Goal: Participate in discussion

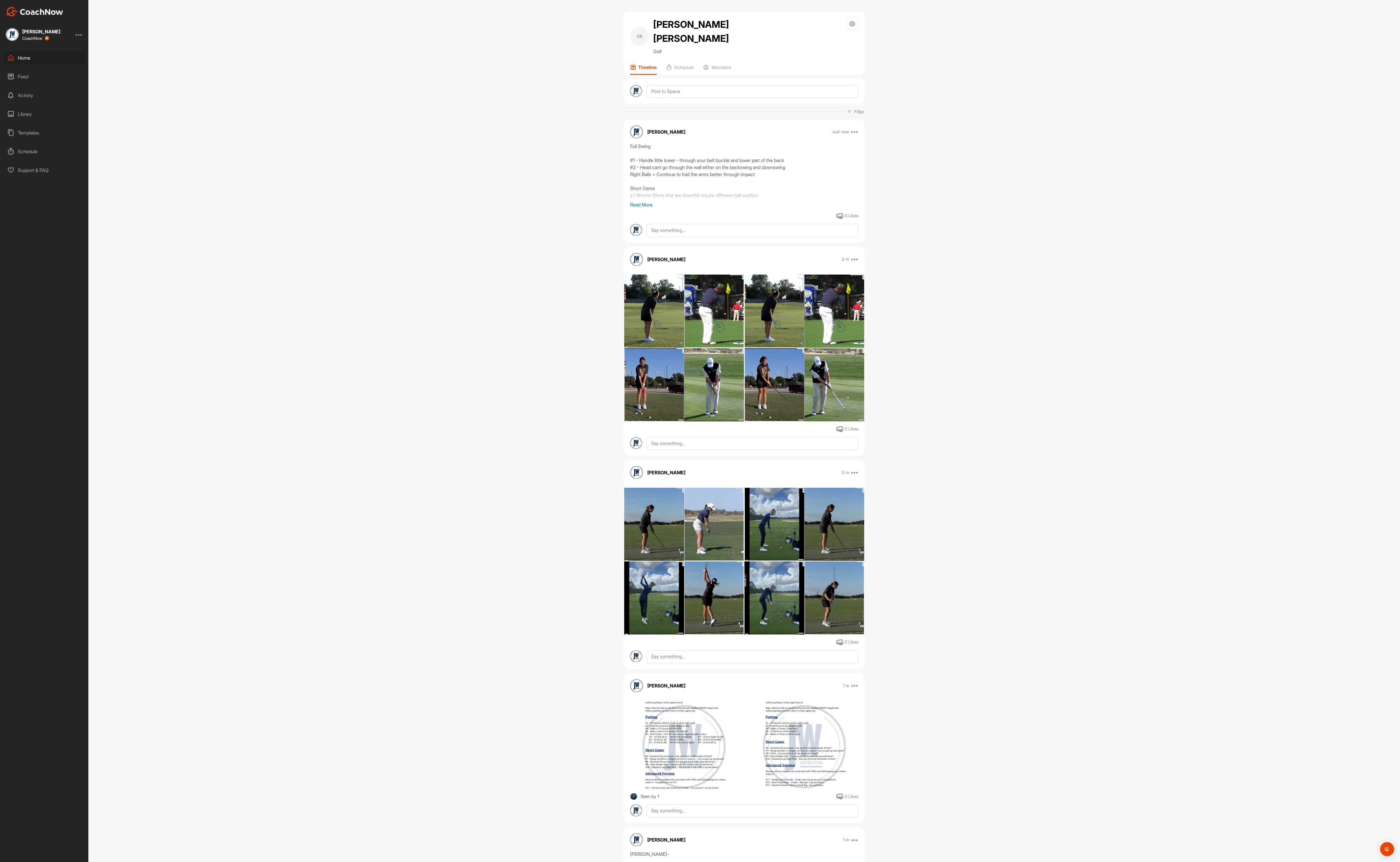
click at [26, 62] on div "Home" at bounding box center [44, 57] width 82 height 14
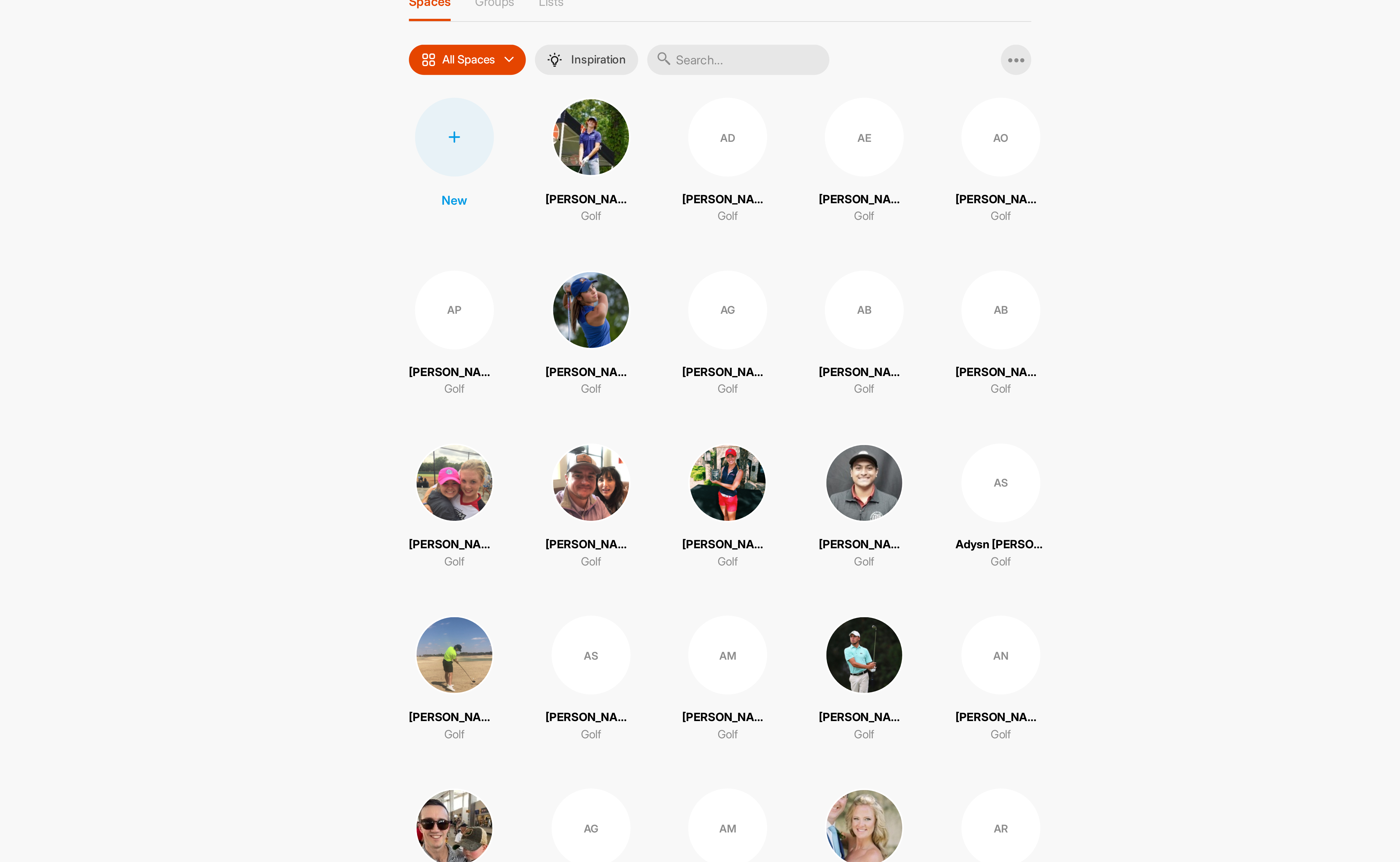
click at [759, 59] on input "text" at bounding box center [751, 59] width 71 height 12
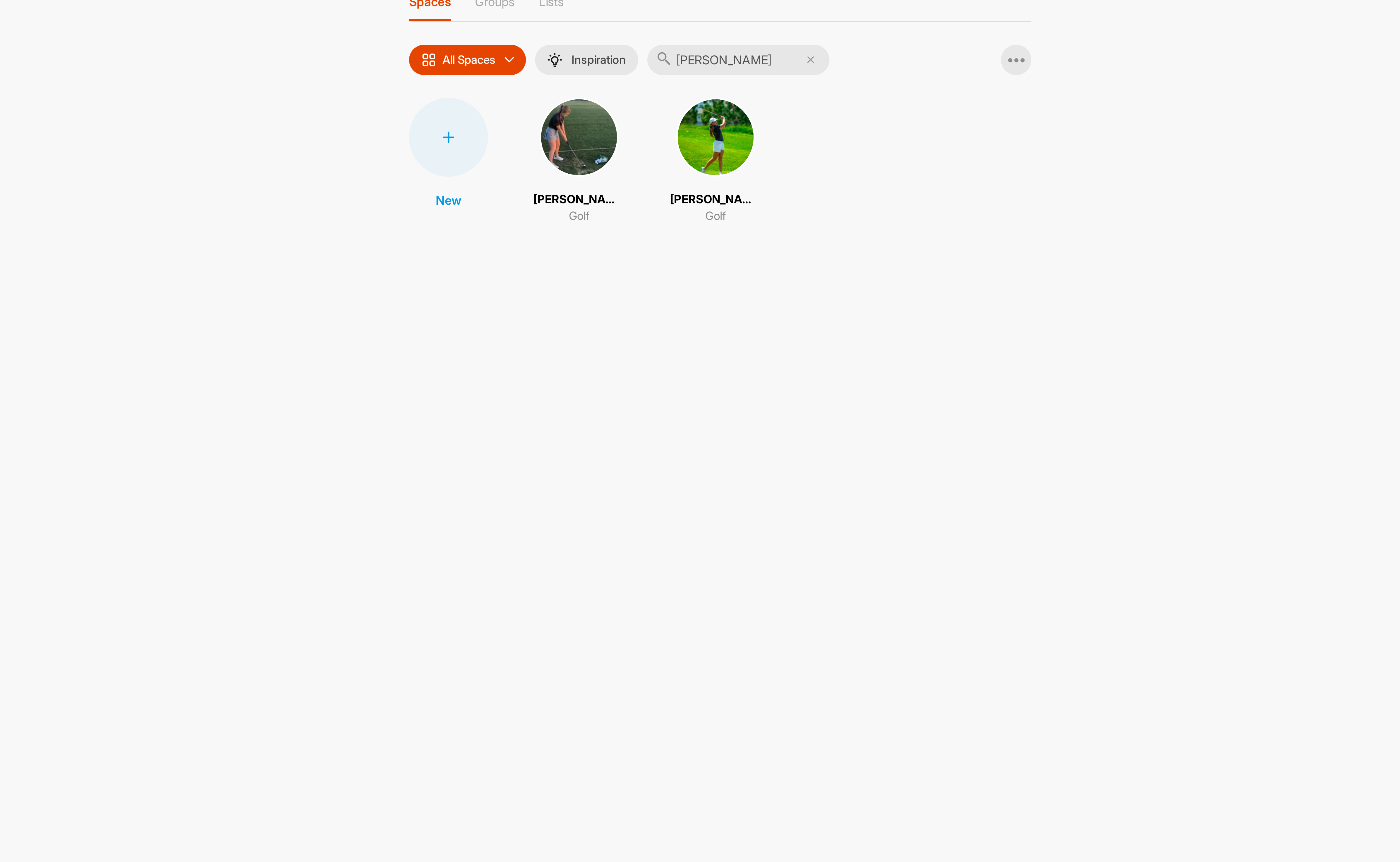
type input "[PERSON_NAME]"
click at [739, 95] on img at bounding box center [742, 89] width 30 height 30
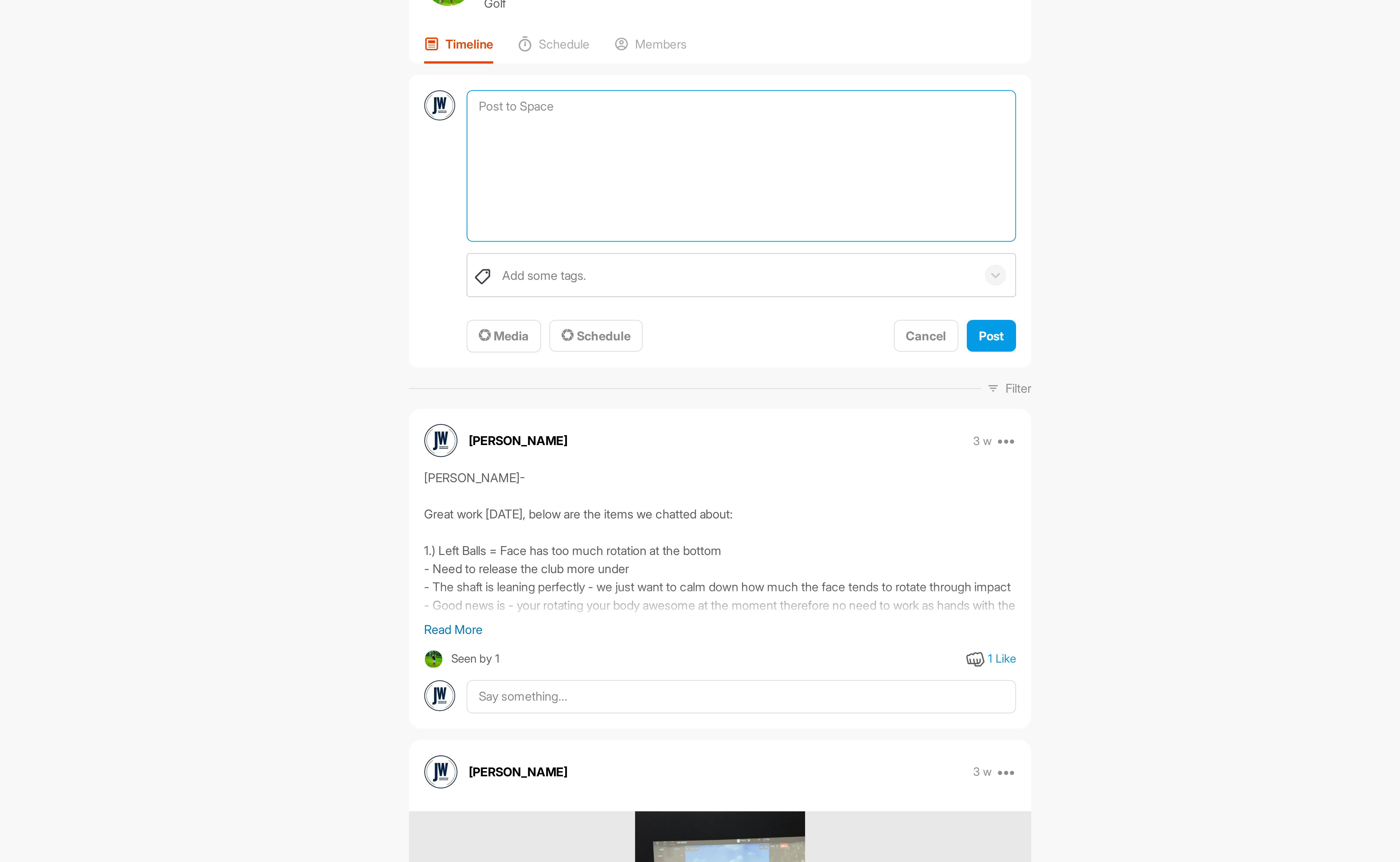
click at [735, 76] on textarea at bounding box center [752, 100] width 212 height 59
click at [662, 165] on span "Media" at bounding box center [660, 165] width 20 height 6
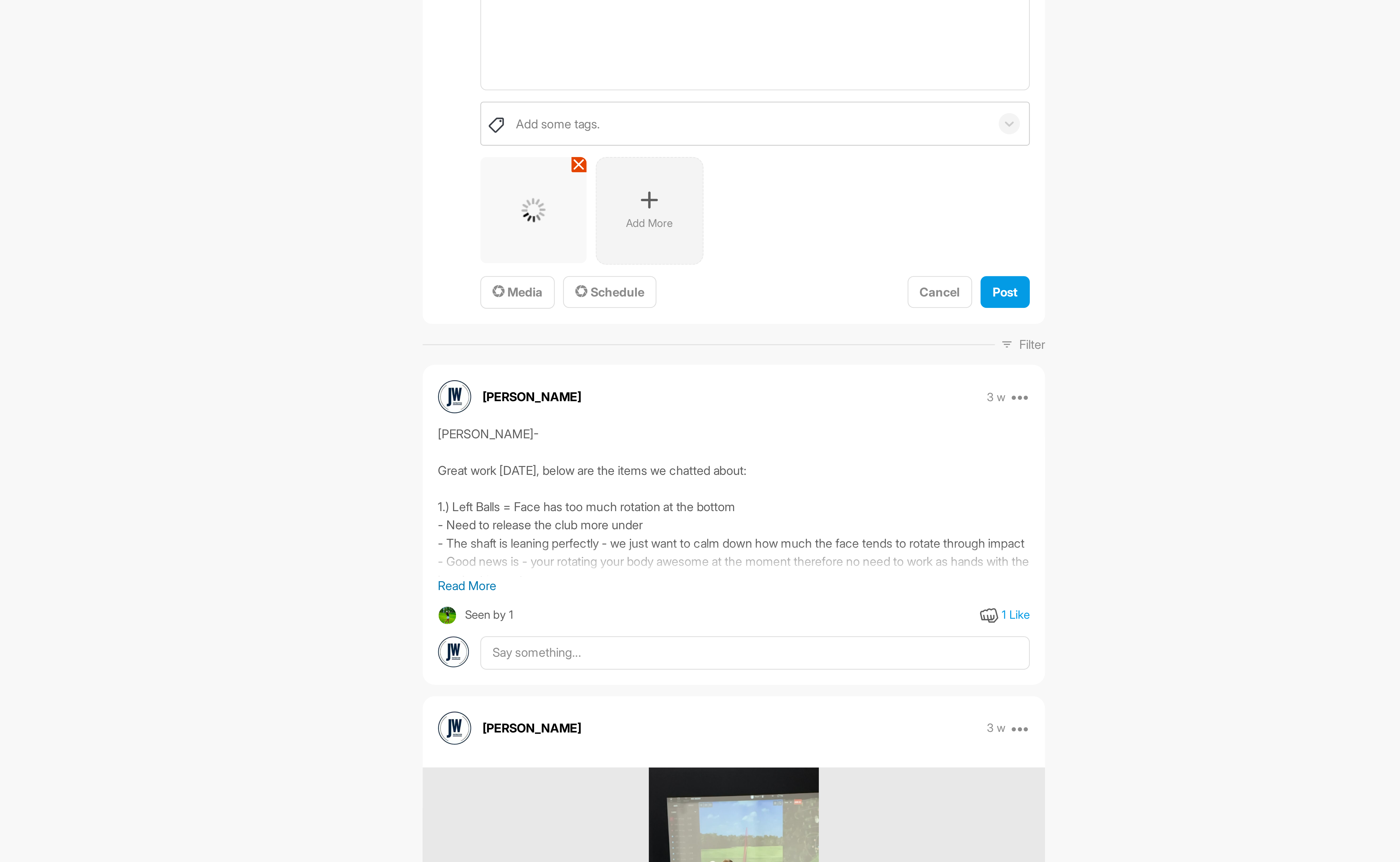
click at [716, 175] on div "Add More" at bounding box center [712, 176] width 42 height 42
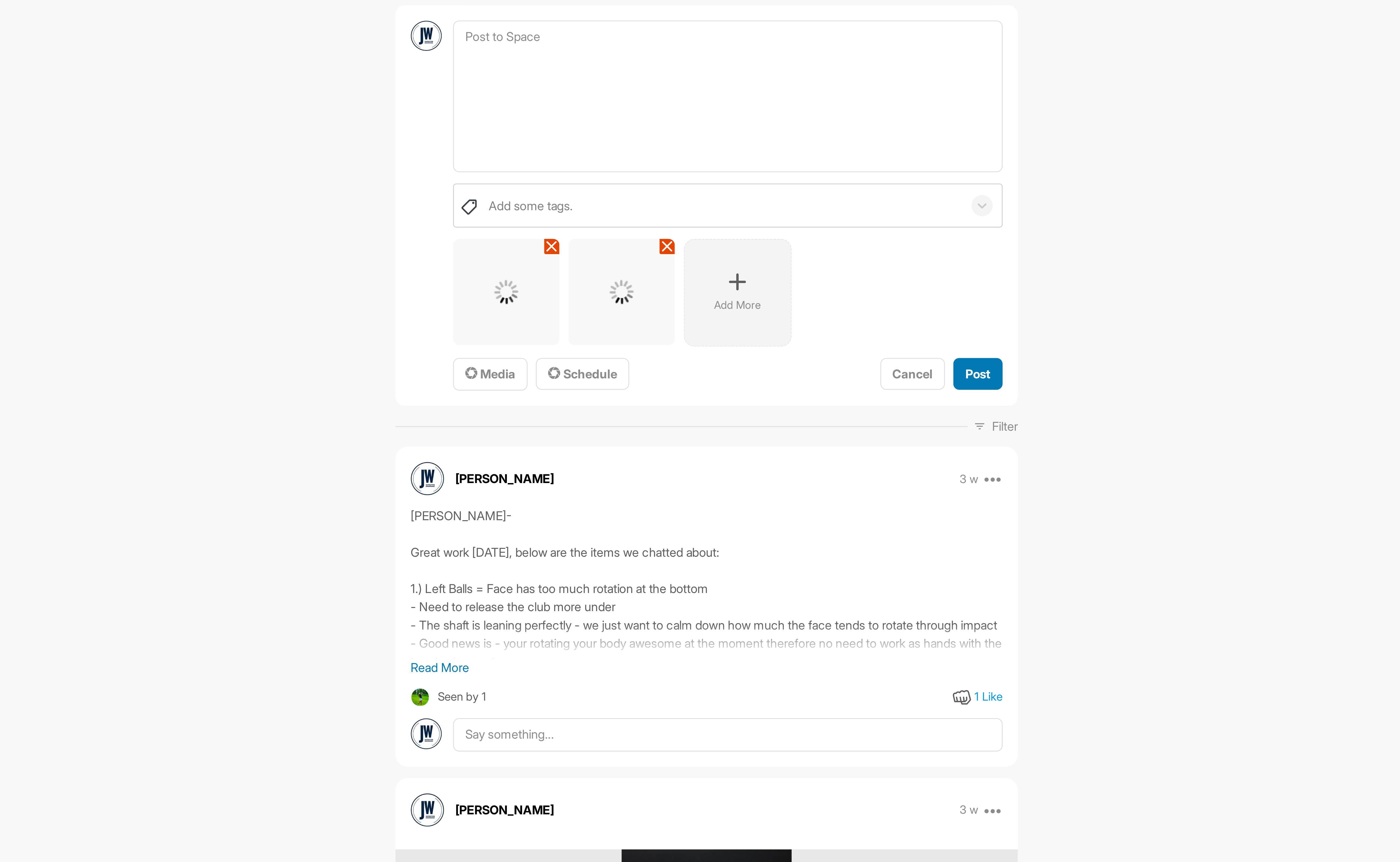
click at [844, 206] on span "Post" at bounding box center [849, 207] width 9 height 6
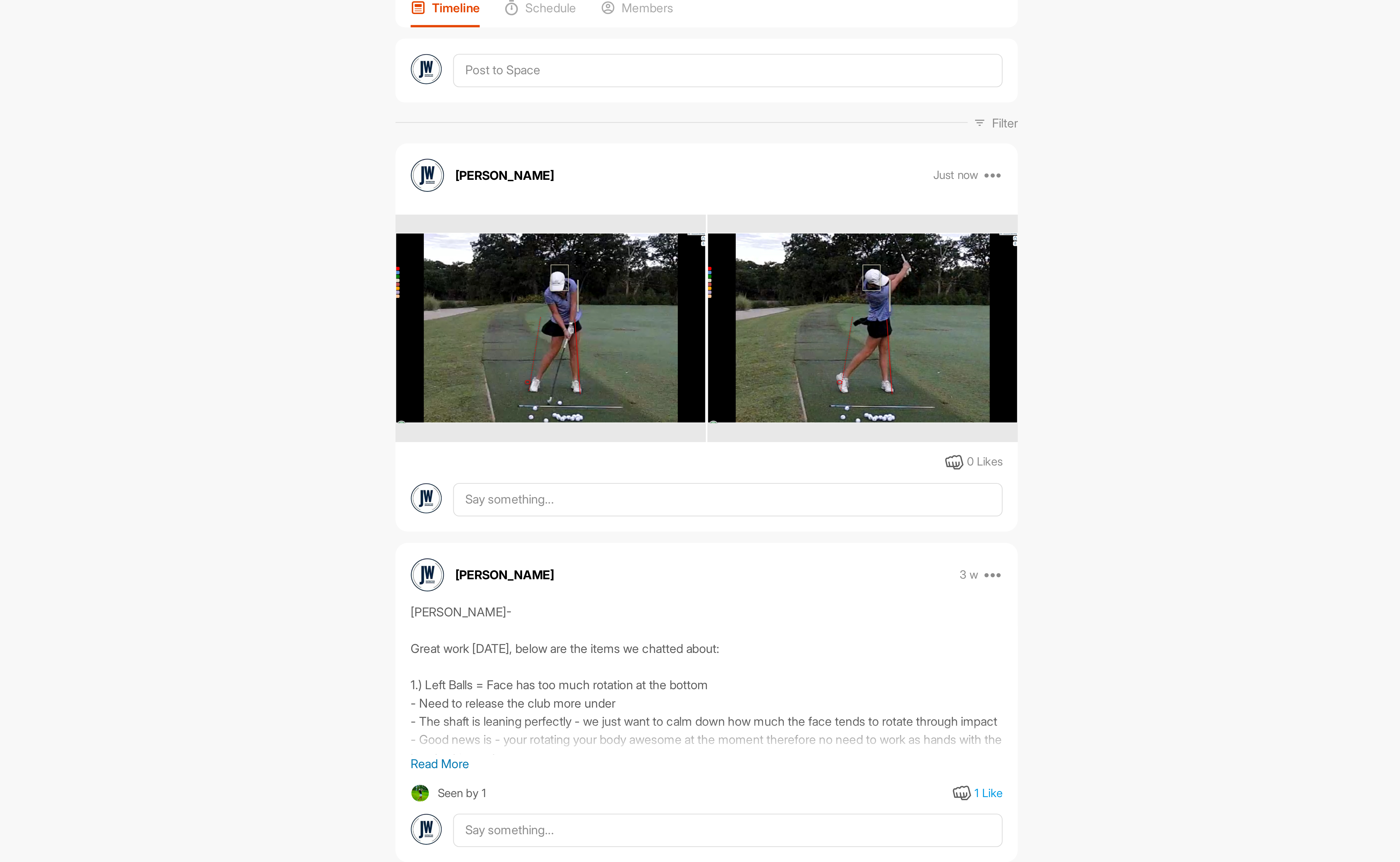
scroll to position [51, 0]
